Goal: Information Seeking & Learning: Learn about a topic

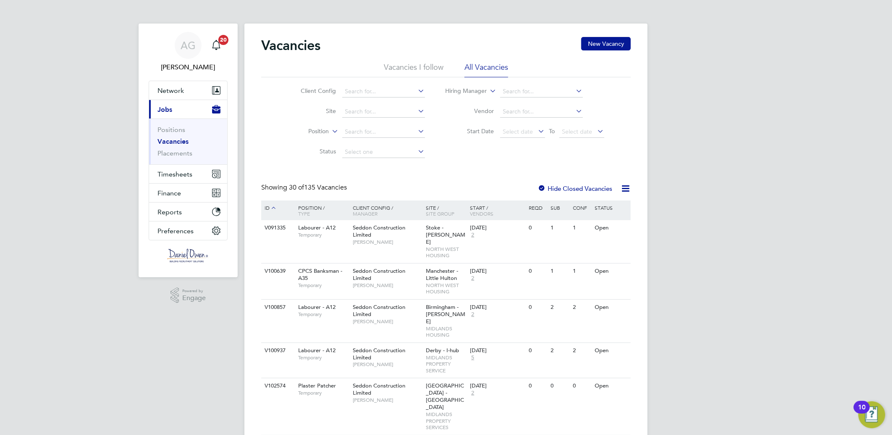
click at [331, 131] on icon at bounding box center [331, 129] width 0 height 8
click at [368, 132] on input at bounding box center [383, 132] width 83 height 12
type input "planner"
click at [394, 131] on input at bounding box center [383, 132] width 83 height 12
type input "planner"
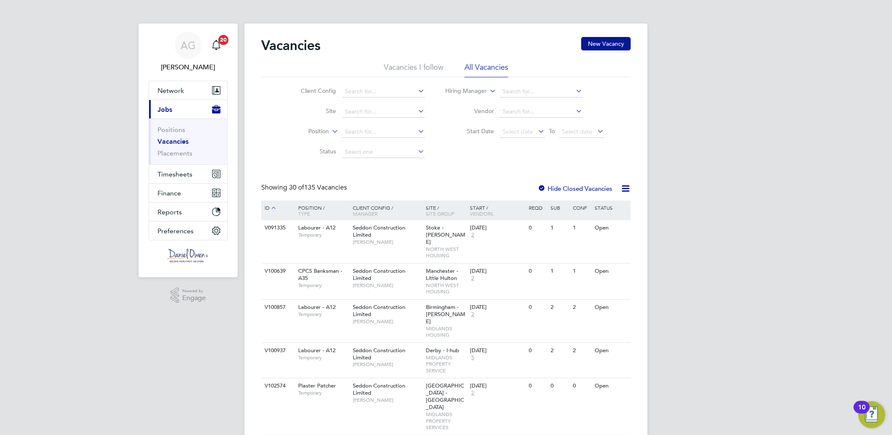
click at [174, 142] on link "Vacancies" at bounding box center [173, 141] width 31 height 8
click at [174, 126] on link "Positions" at bounding box center [172, 130] width 28 height 8
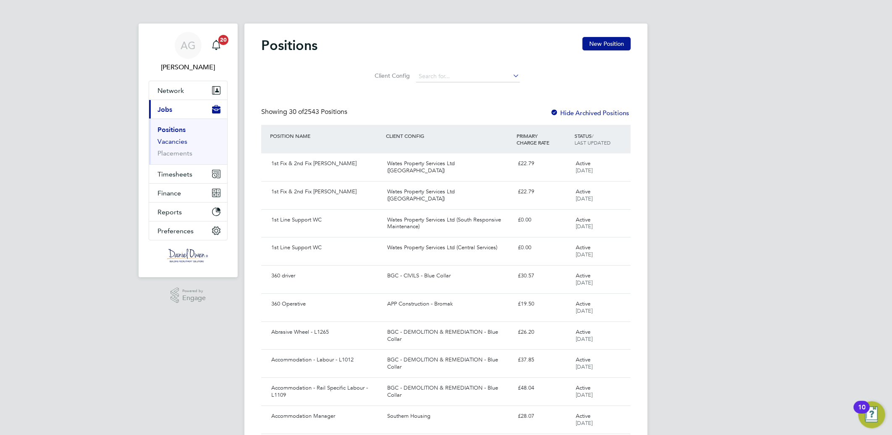
click at [177, 140] on link "Vacancies" at bounding box center [173, 141] width 30 height 8
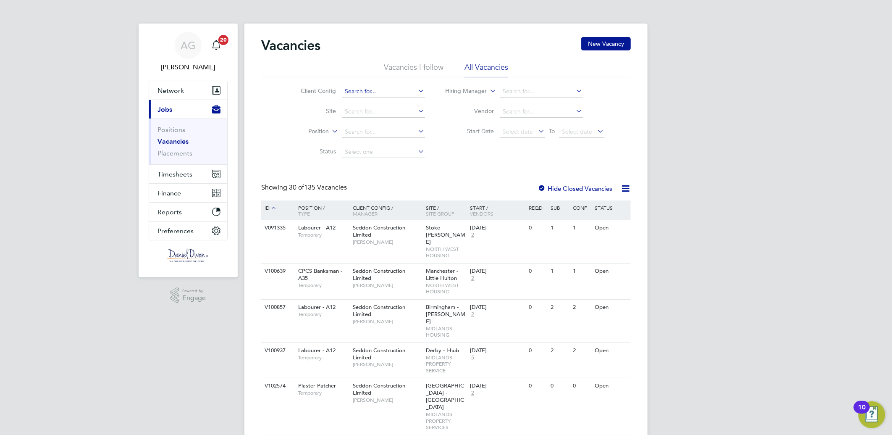
click at [381, 93] on input at bounding box center [383, 92] width 83 height 12
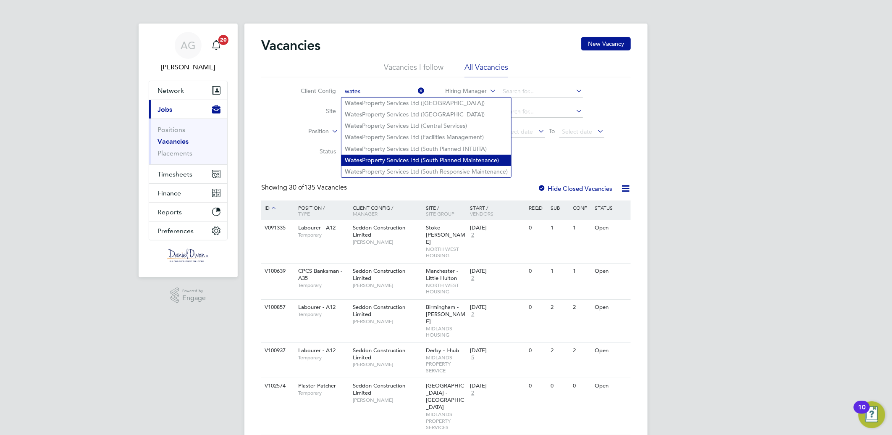
click at [442, 158] on li "Wates Property Services Ltd (South Planned Maintenance)" at bounding box center [427, 160] width 170 height 11
type input "Wates Property Services Ltd (South Planned Maintenance)"
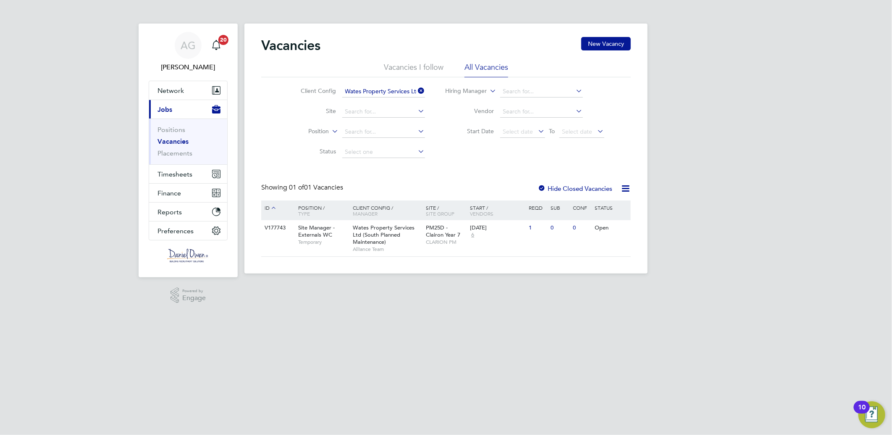
click at [417, 89] on icon at bounding box center [417, 91] width 0 height 12
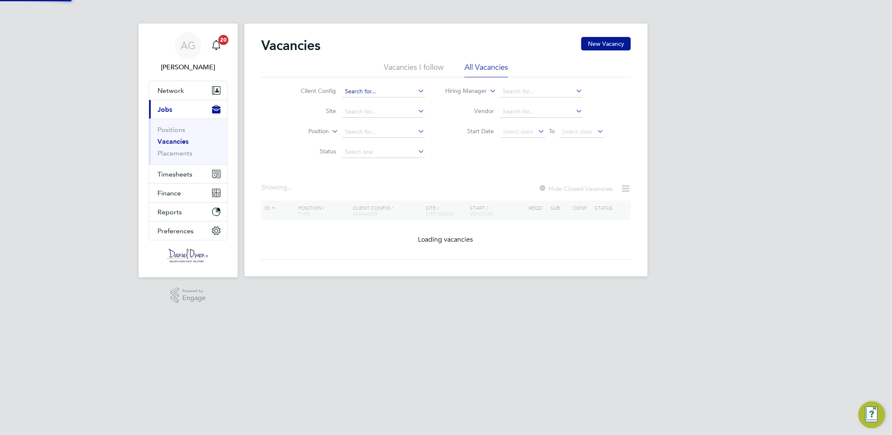
click at [383, 90] on input at bounding box center [383, 92] width 83 height 12
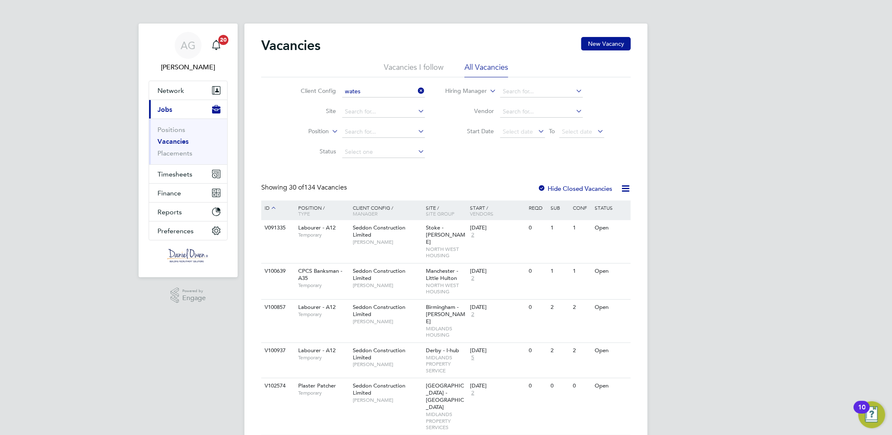
click at [391, 169] on li "Wates Property Services Ltd (South Responsive Maintenance)" at bounding box center [427, 171] width 170 height 11
type input "Wates Property Services Ltd (South Responsive Maintenance)"
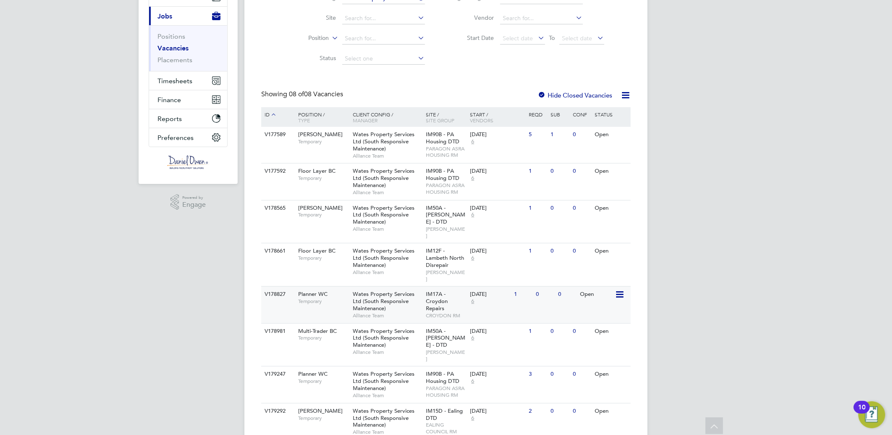
scroll to position [108, 0]
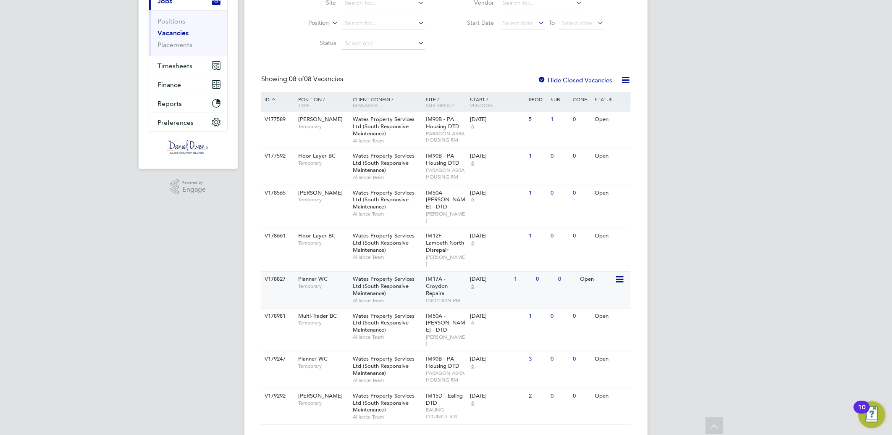
click at [278, 271] on div "V178827" at bounding box center [277, 279] width 29 height 16
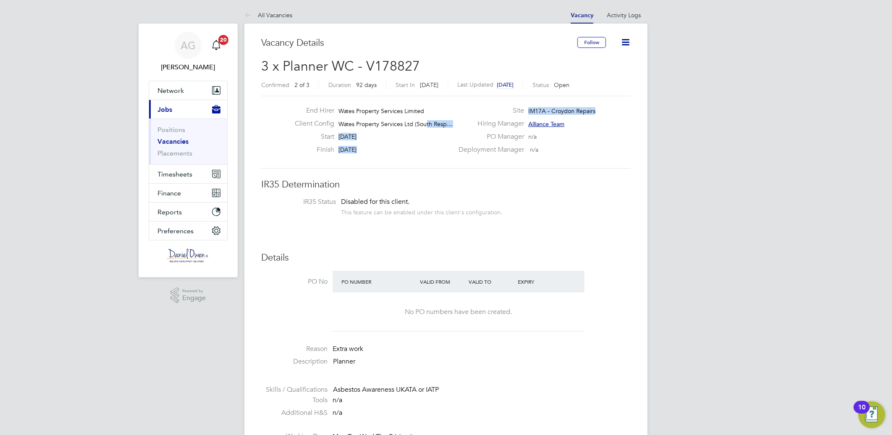
drag, startPoint x: 424, startPoint y: 123, endPoint x: 531, endPoint y: 131, distance: 106.7
click at [525, 127] on div "End Hirer Wates Property Services Limited Client Config Wates Property Services…" at bounding box center [446, 132] width 376 height 52
drag, startPoint x: 531, startPoint y: 131, endPoint x: 618, endPoint y: 177, distance: 99.0
